Goal: Information Seeking & Learning: Check status

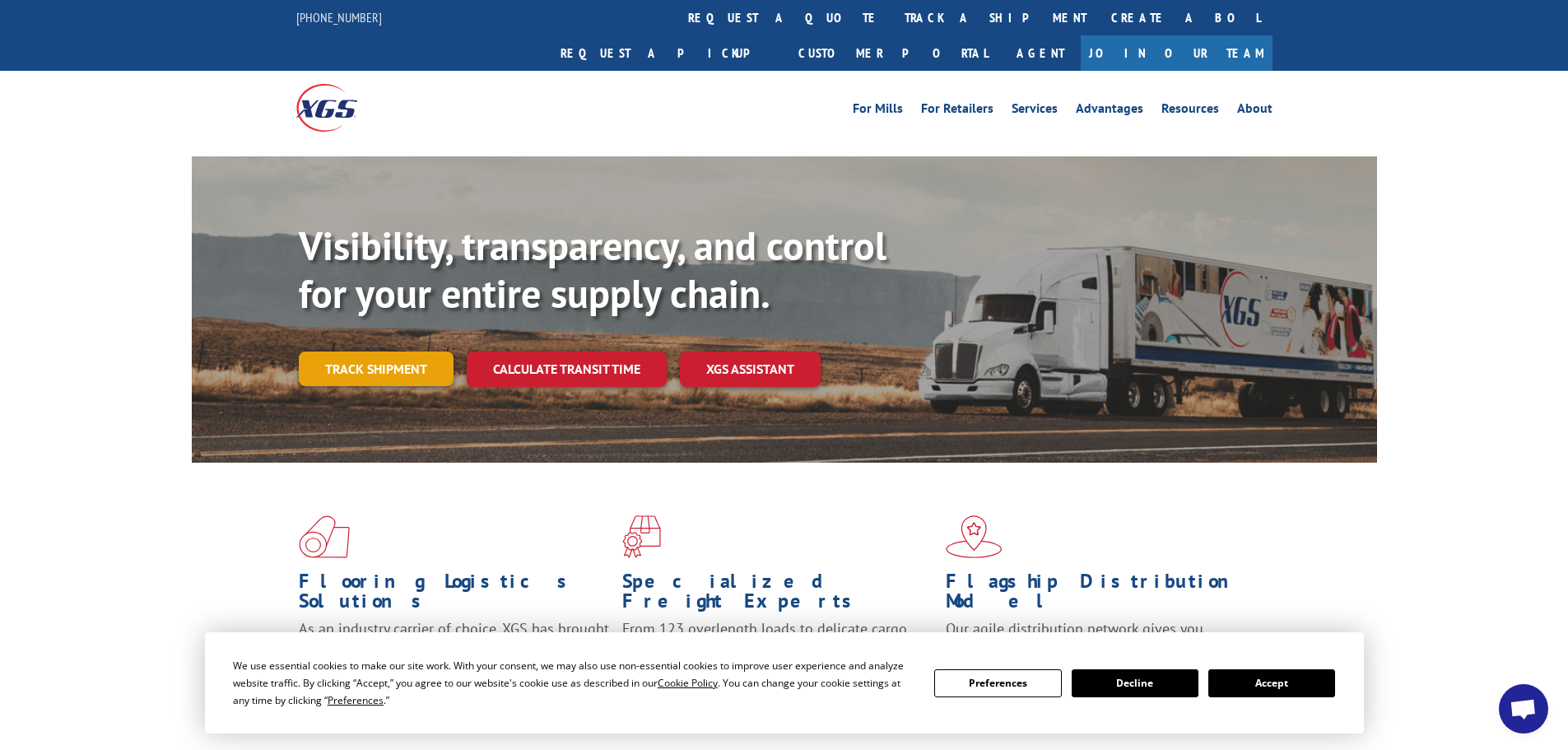
click at [355, 351] on link "Track shipment" at bounding box center [376, 368] width 155 height 34
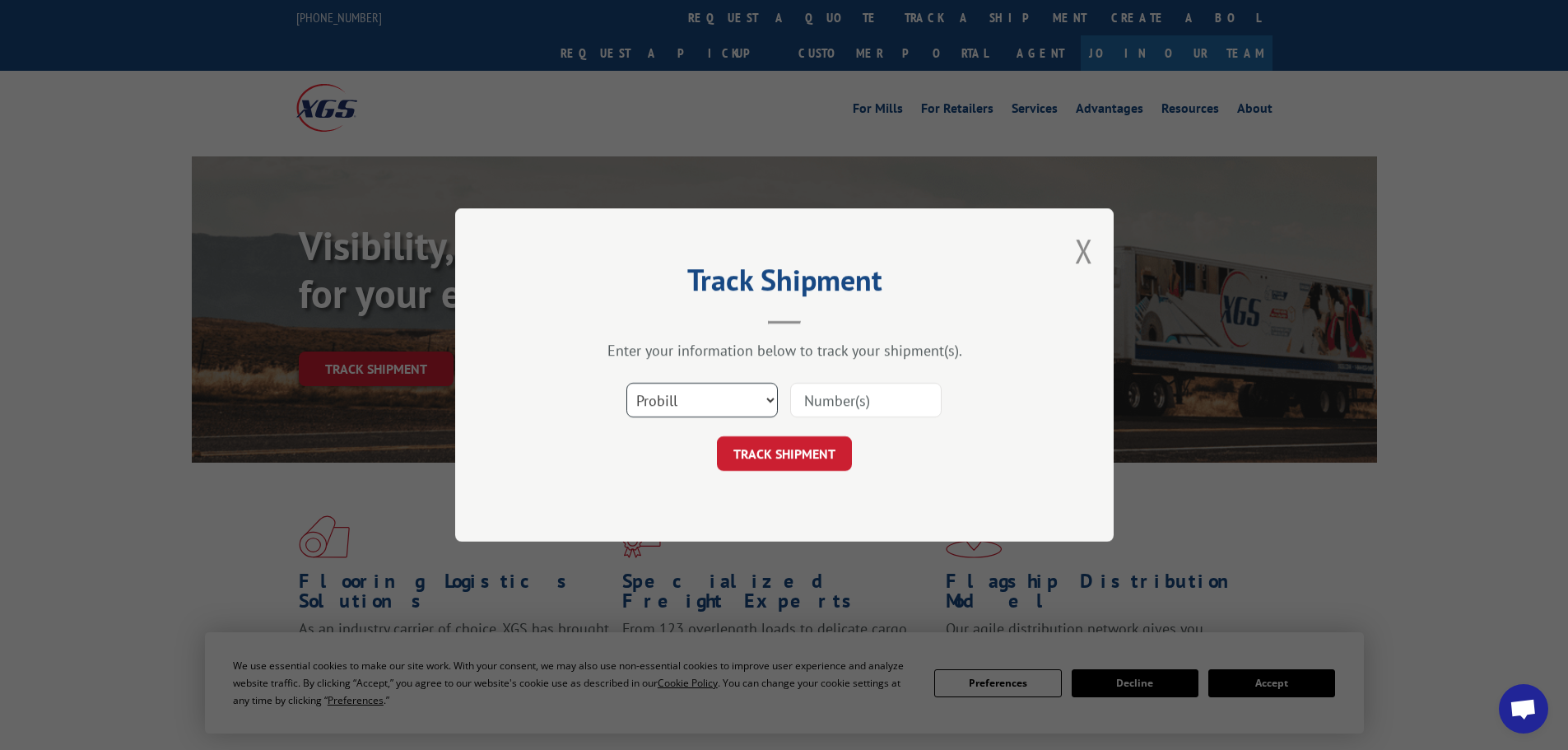
click at [728, 406] on select "Select category... Probill BOL PO" at bounding box center [701, 400] width 151 height 34
select select "bol"
click at [626, 383] on select "Select category... Probill BOL PO" at bounding box center [701, 400] width 151 height 34
click at [836, 386] on input at bounding box center [865, 400] width 151 height 34
paste input "453779"
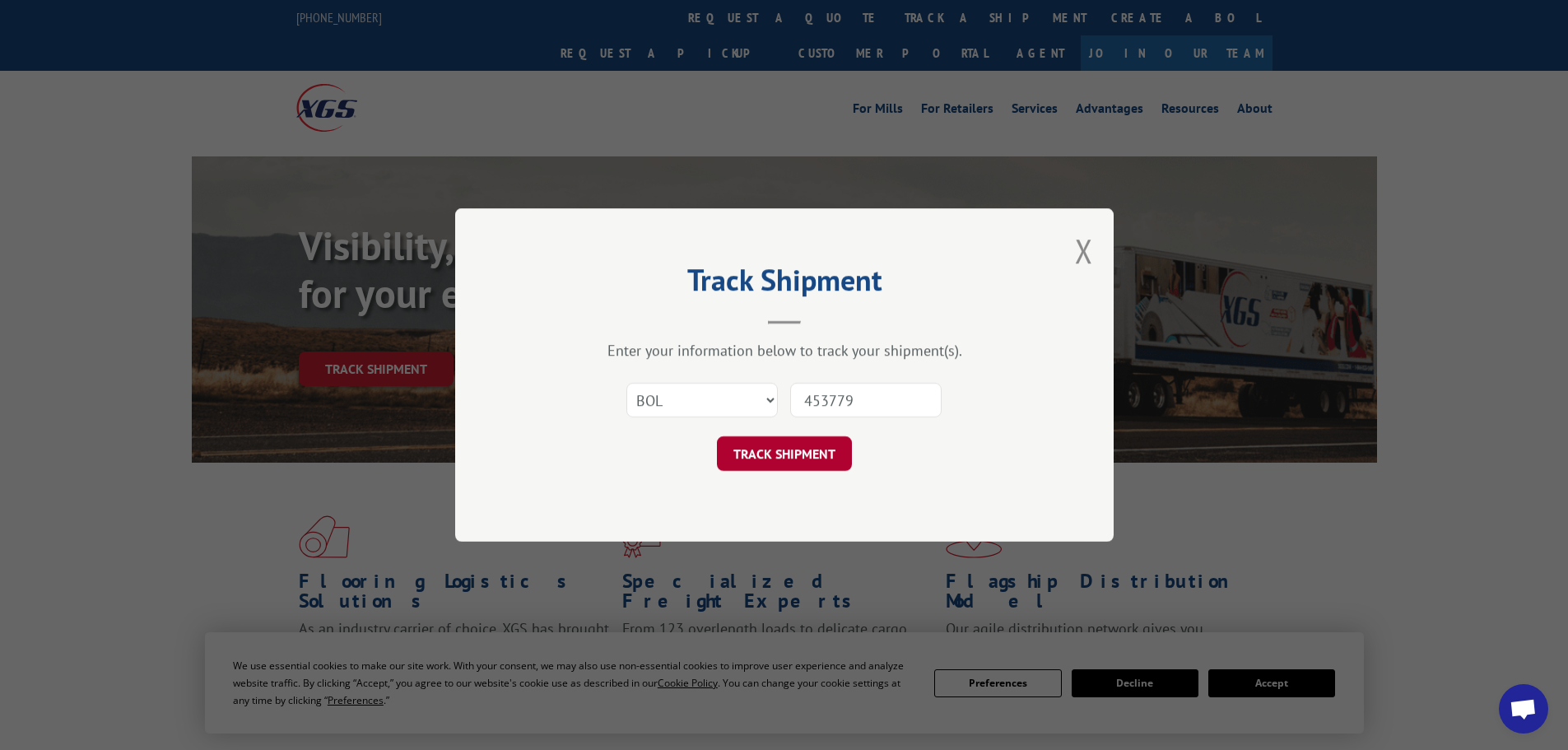
type input "453779"
click at [811, 447] on button "TRACK SHIPMENT" at bounding box center [784, 453] width 135 height 34
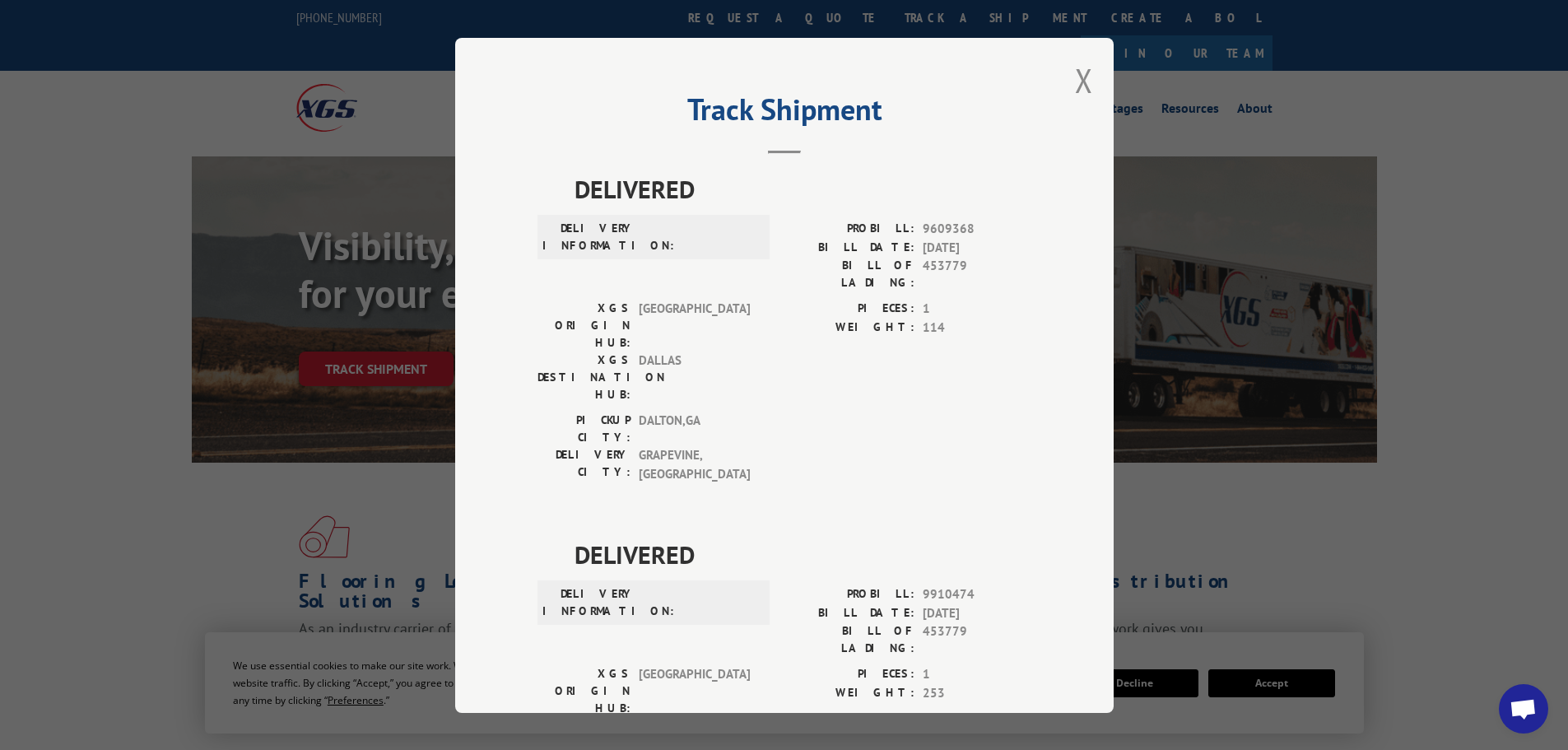
click at [1087, 70] on div "Track Shipment DELIVERED DELIVERY INFORMATION: PROBILL: 9609368 BILL DATE: [DAT…" at bounding box center [784, 375] width 658 height 675
click at [1077, 70] on button "Close modal" at bounding box center [1084, 80] width 18 height 44
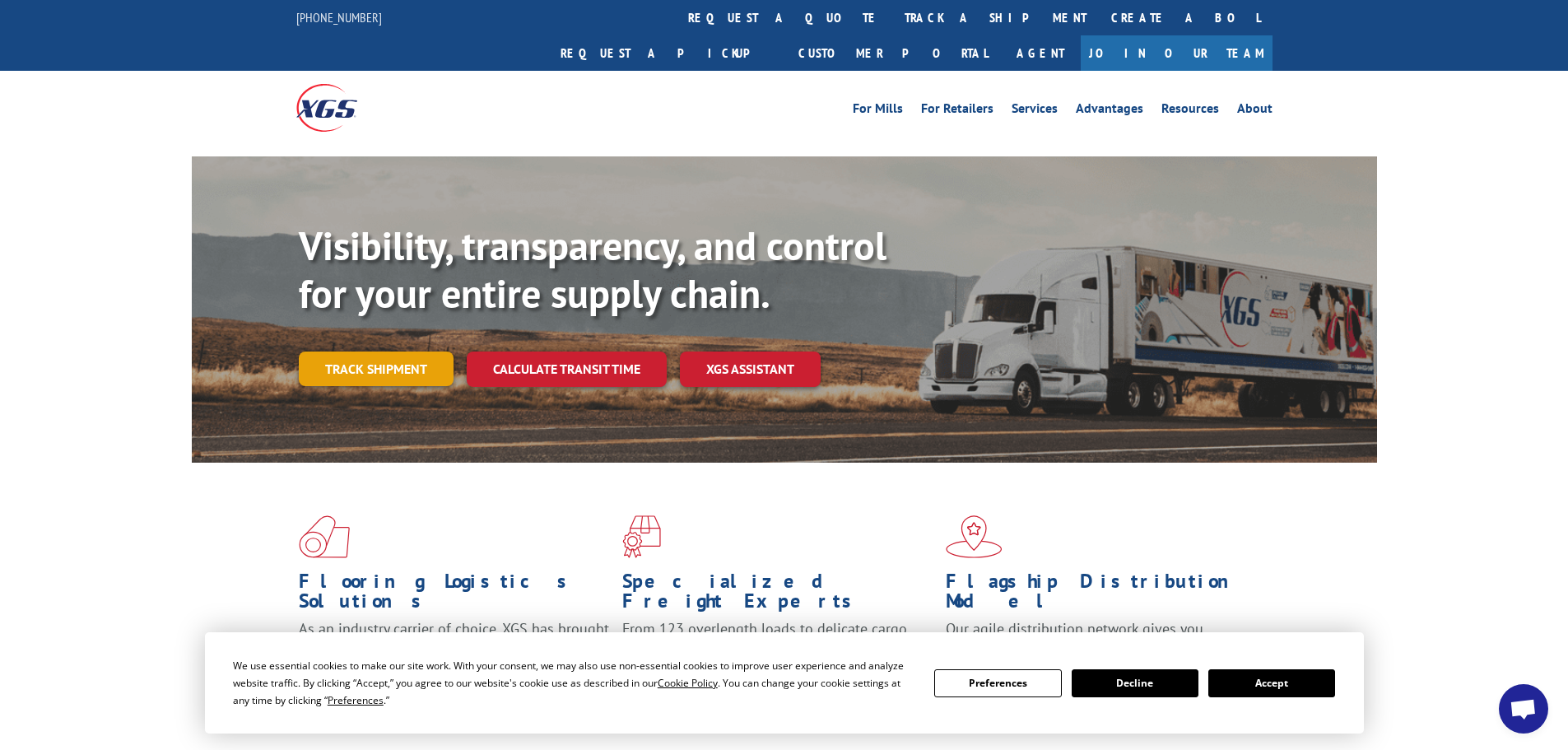
click at [405, 351] on link "Track shipment" at bounding box center [376, 368] width 155 height 34
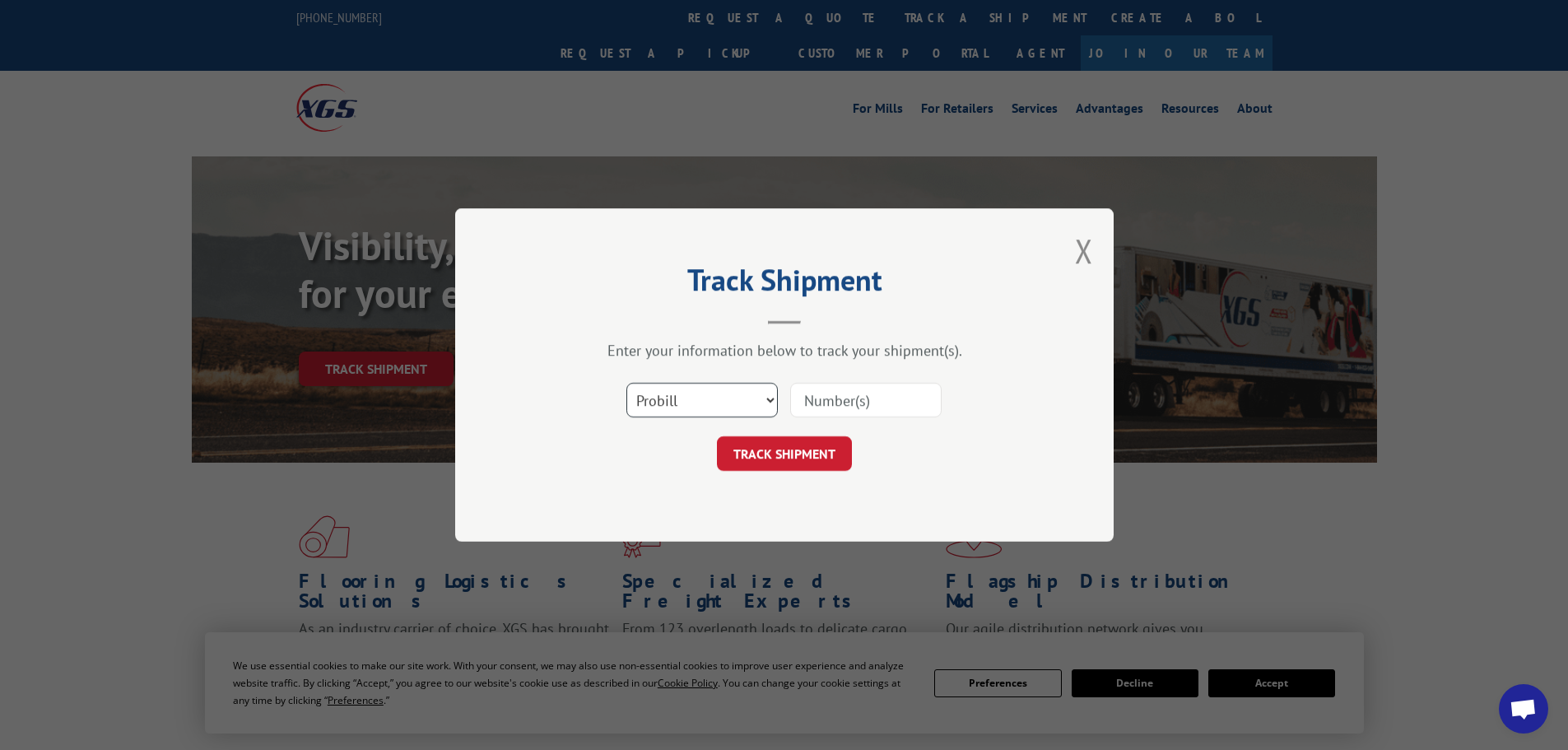
drag, startPoint x: 679, startPoint y: 387, endPoint x: 674, endPoint y: 404, distance: 17.7
click at [680, 387] on select "Select category... Probill BOL PO" at bounding box center [701, 400] width 151 height 34
select select "bol"
click at [626, 383] on select "Select category... Probill BOL PO" at bounding box center [701, 400] width 151 height 34
click at [871, 398] on input at bounding box center [865, 400] width 151 height 34
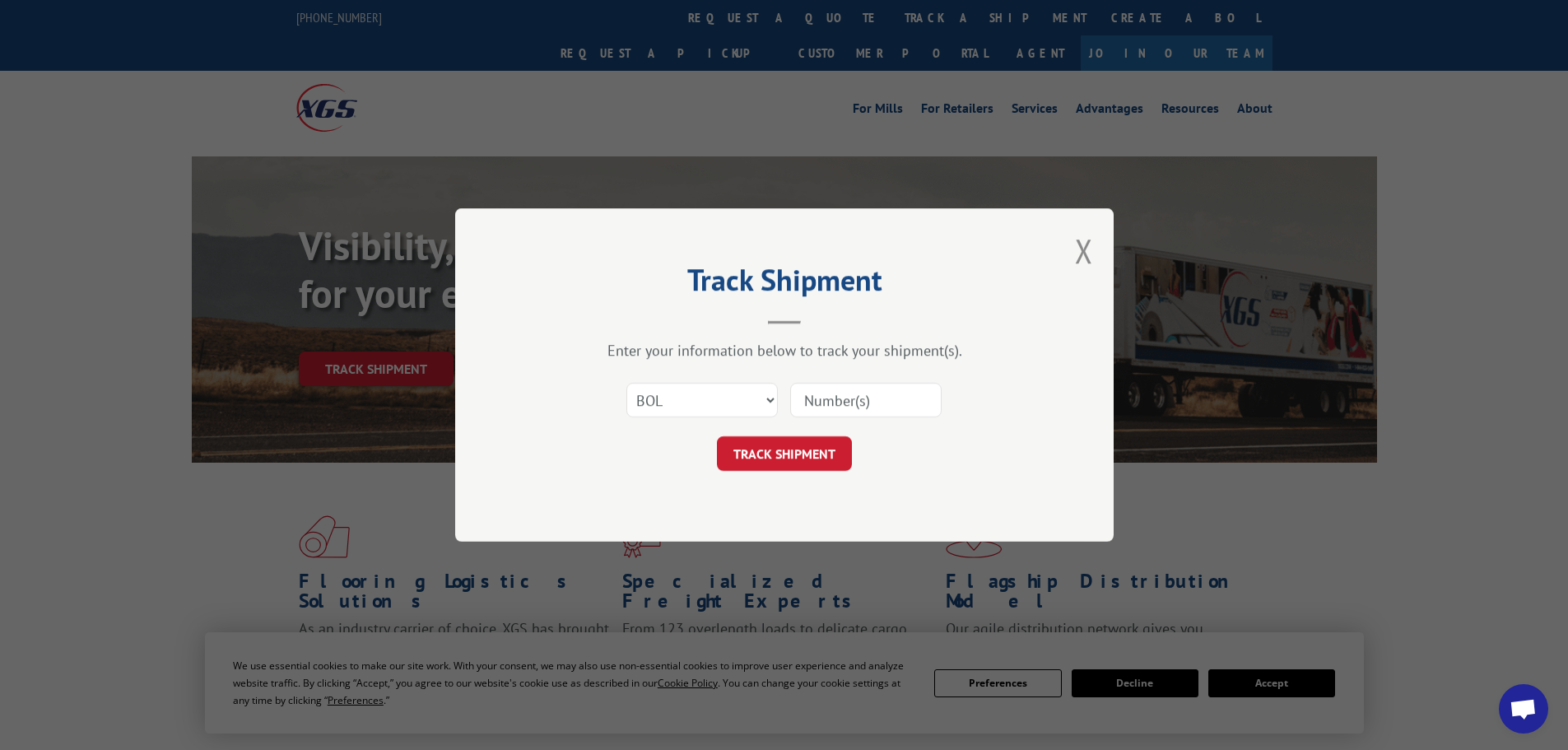
paste input "455499"
type input "455499"
click at [767, 452] on button "TRACK SHIPMENT" at bounding box center [784, 453] width 135 height 34
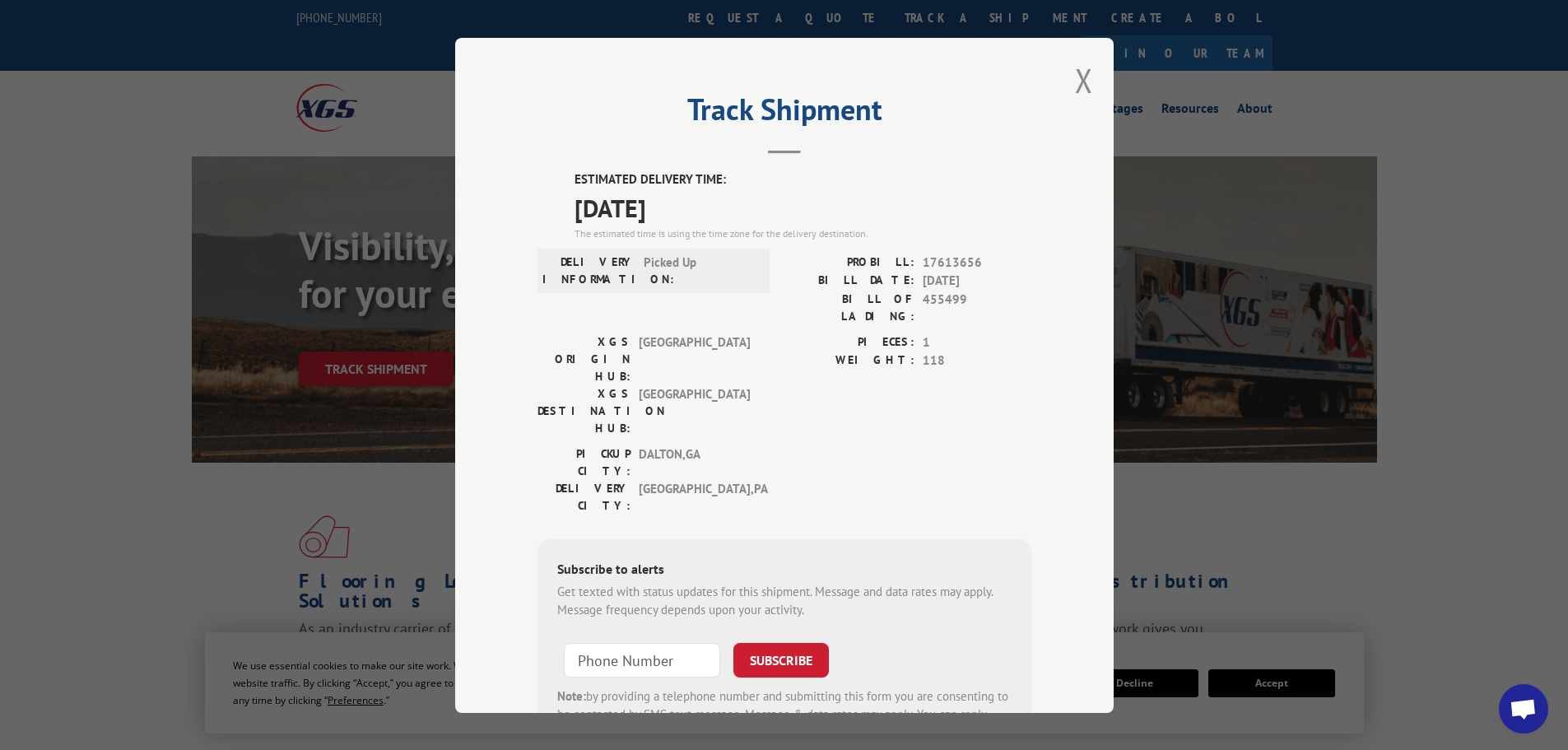
click at [1090, 79] on div "Track Shipment ESTIMATED DELIVERY TIME: [DATE] The estimated time is using the …" at bounding box center [784, 375] width 658 height 675
click at [1078, 84] on button "Close modal" at bounding box center [1084, 80] width 18 height 44
